Goal: Check status: Check status

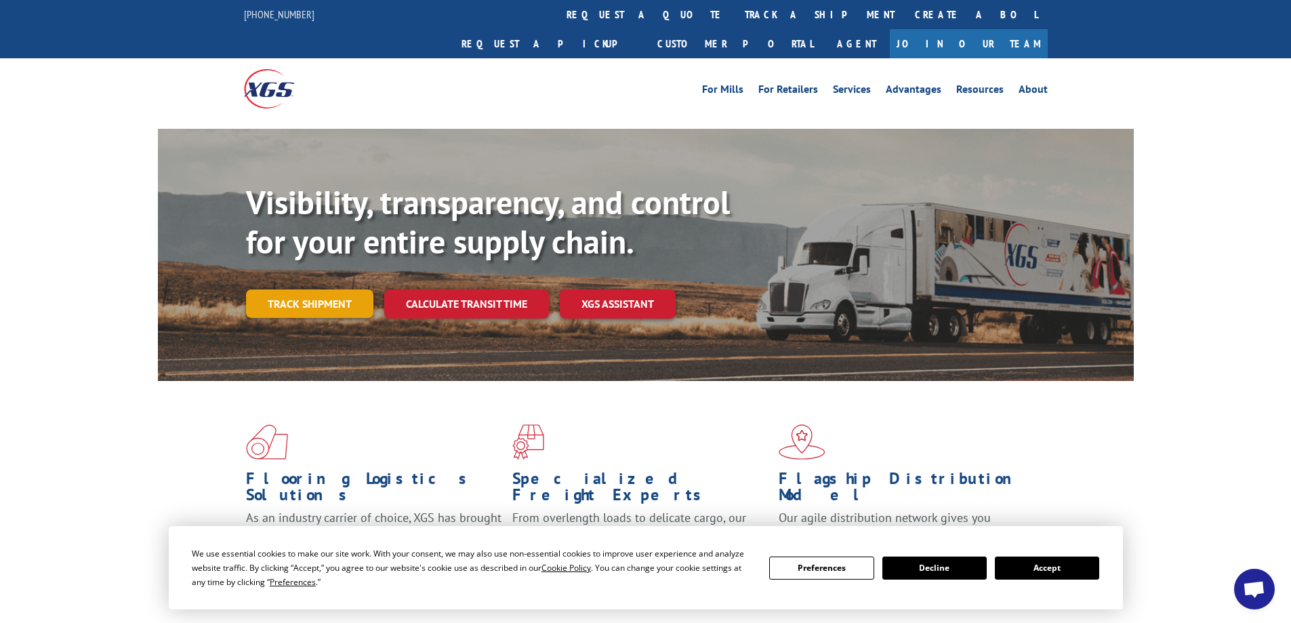
click at [298, 289] on link "Track shipment" at bounding box center [309, 303] width 127 height 28
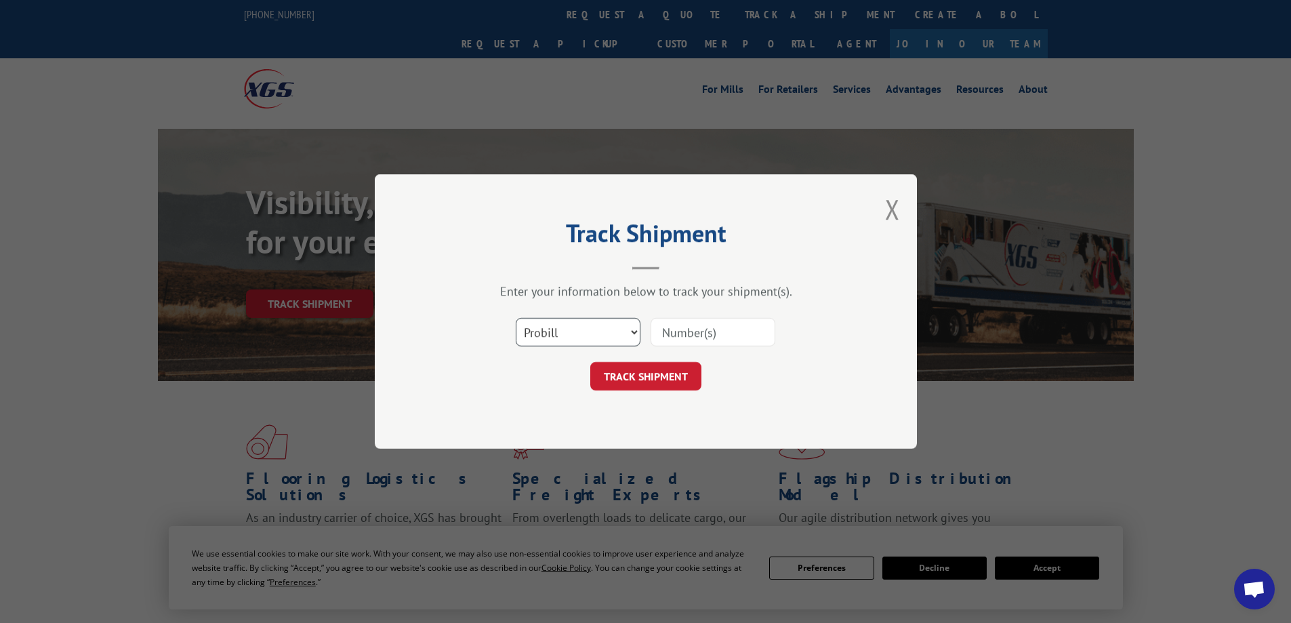
click at [632, 328] on select "Select category... Probill BOL PO" at bounding box center [578, 332] width 125 height 28
select select "bol"
click at [516, 318] on select "Select category... Probill BOL PO" at bounding box center [578, 332] width 125 height 28
click at [692, 333] on input at bounding box center [713, 332] width 125 height 28
type input "6200043052"
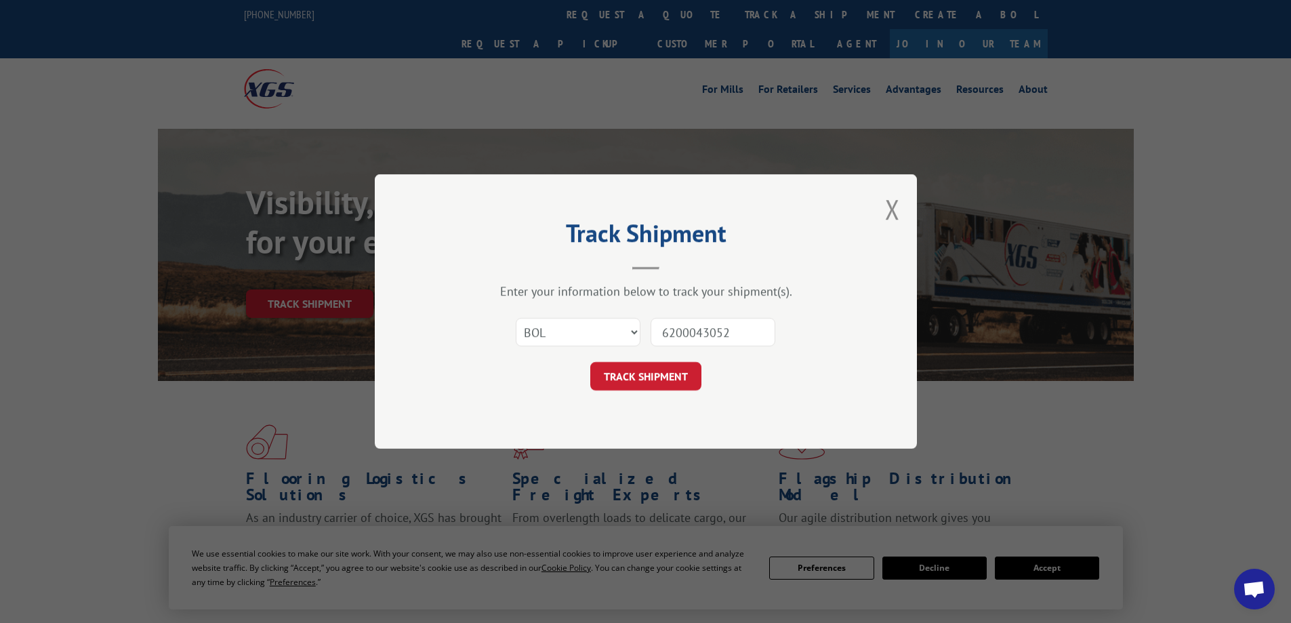
click button "TRACK SHIPMENT" at bounding box center [645, 376] width 111 height 28
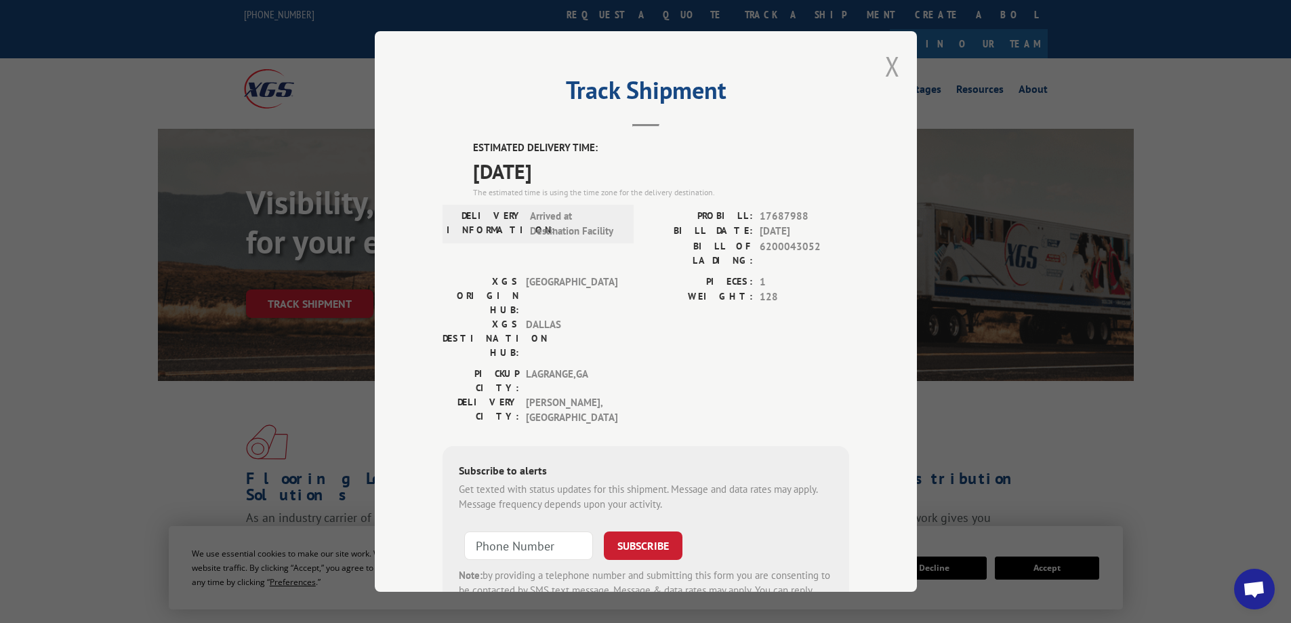
drag, startPoint x: 880, startPoint y: 63, endPoint x: 906, endPoint y: 55, distance: 27.7
click at [885, 62] on button "Close modal" at bounding box center [892, 66] width 15 height 36
